Goal: Task Accomplishment & Management: Use online tool/utility

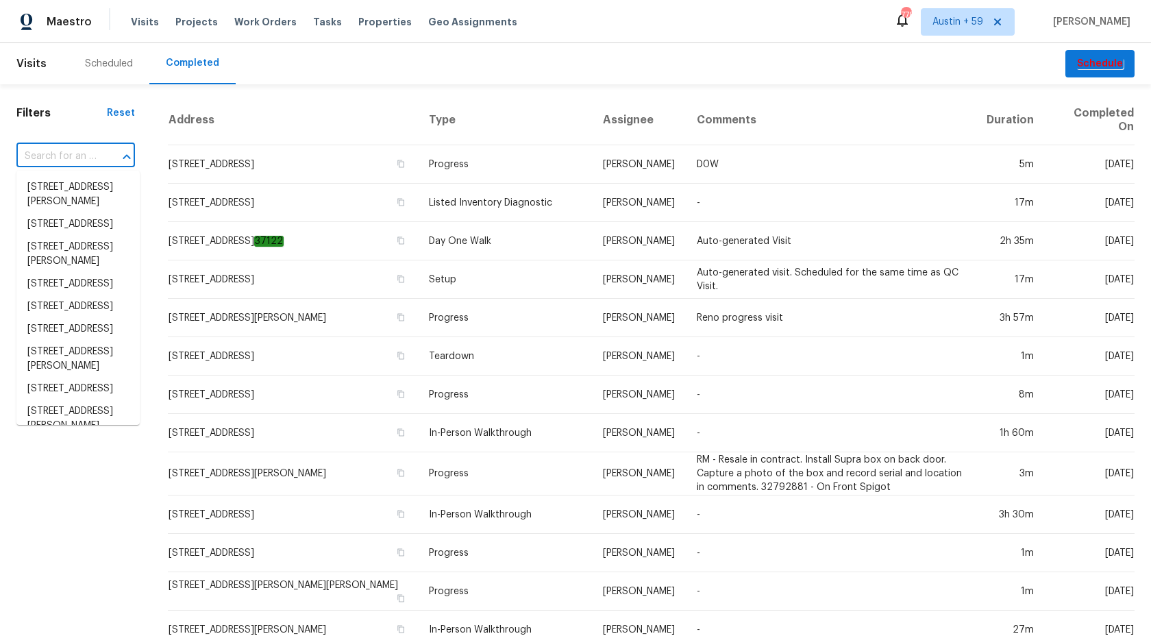
click at [92, 149] on input "text" at bounding box center [56, 156] width 80 height 21
paste input "272 Stonewood Crossing Dr, Boiling Springs, SC 29316"
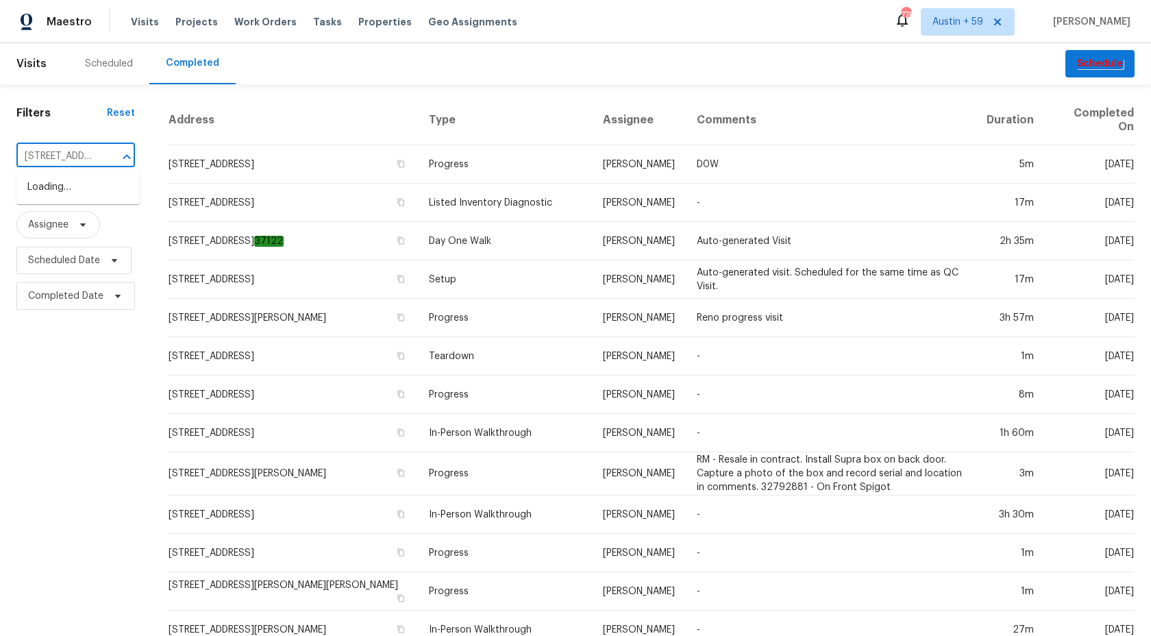
scroll to position [0, 167]
type input "272 Stonewood Crossing Dr, Boiling Springs, SC 29316"
click at [84, 192] on li "272 Stonewood Crossing Dr, Boiling Springs, SC 29316" at bounding box center [77, 187] width 123 height 23
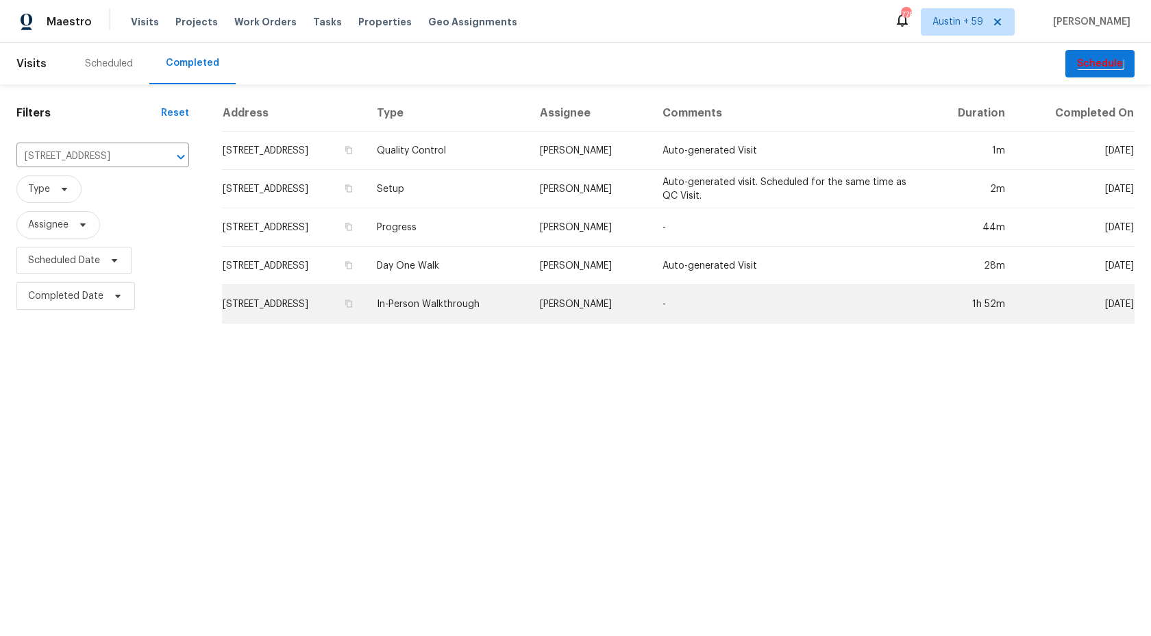
click at [507, 312] on td "In-Person Walkthrough" at bounding box center [447, 304] width 163 height 38
